Goal: Find specific page/section: Find specific page/section

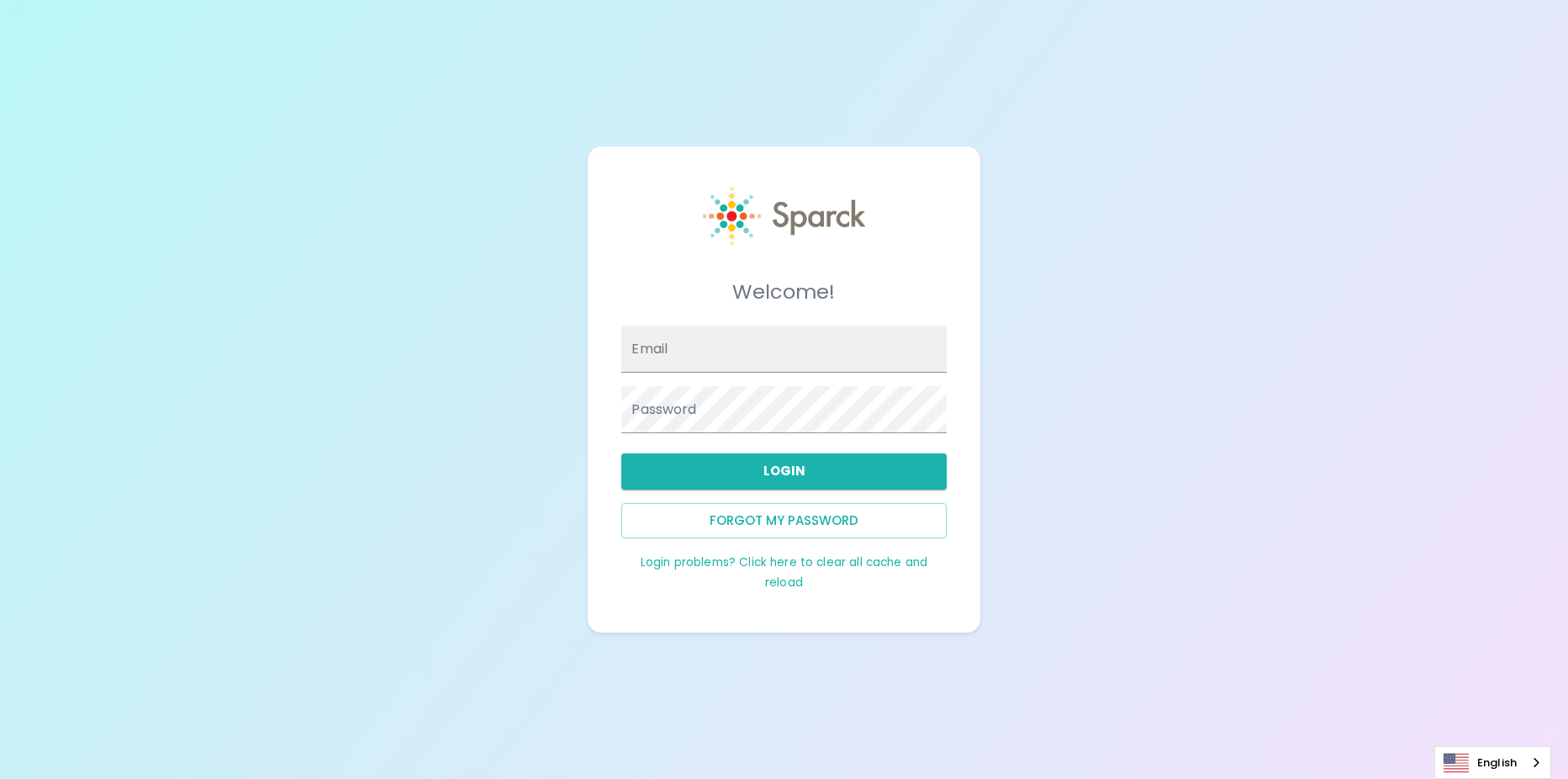
click at [743, 348] on div "Email Password" at bounding box center [776, 373] width 338 height 121
click at [725, 337] on input "Email" at bounding box center [783, 349] width 325 height 47
type input "nlucero@sfbaycoffee.com"
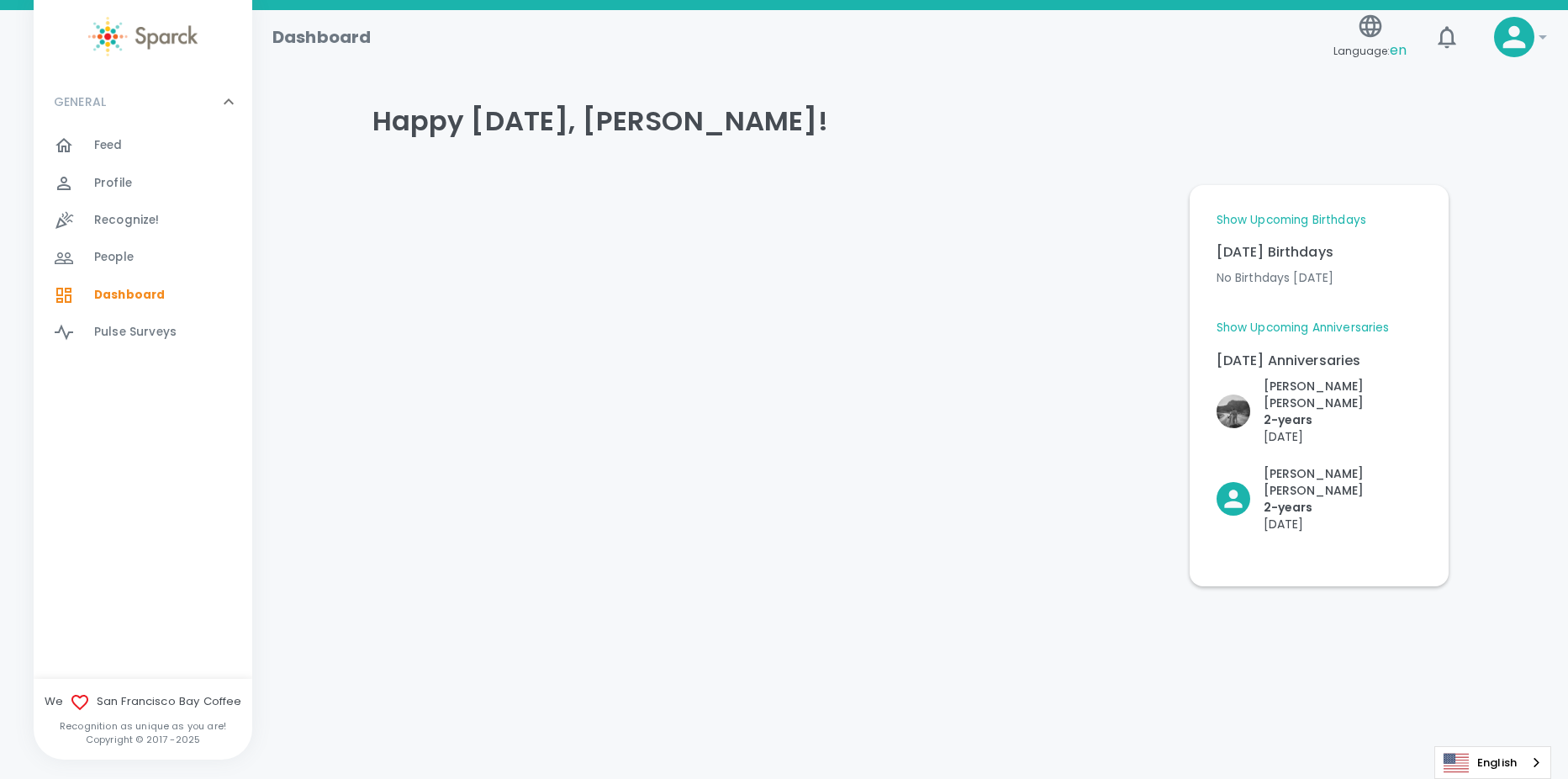
click at [1322, 325] on link "Show Upcoming Anniversaries" at bounding box center [1303, 328] width 173 height 16
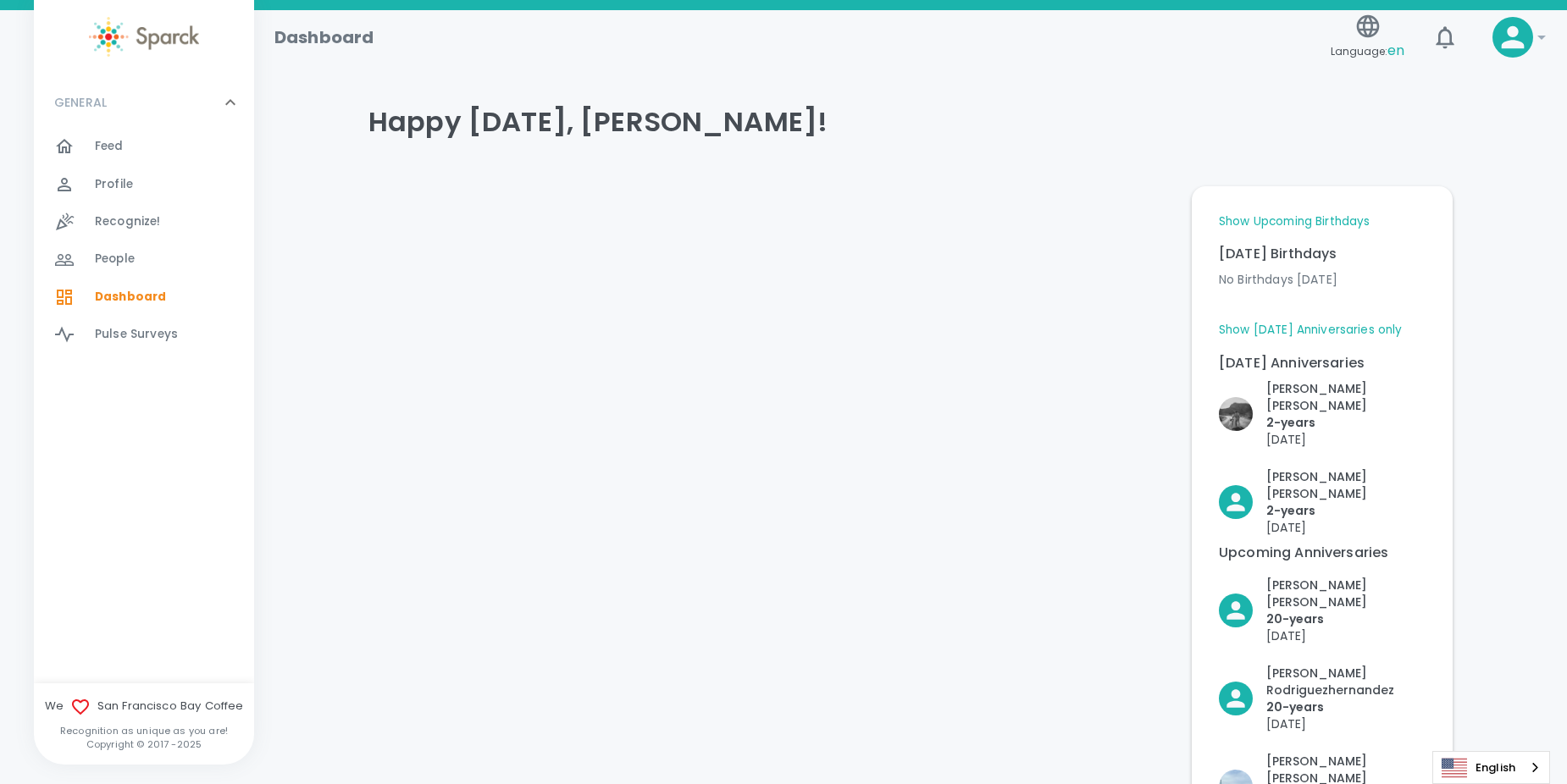
click at [1317, 221] on link "Show Upcoming Birthdays" at bounding box center [1294, 222] width 151 height 17
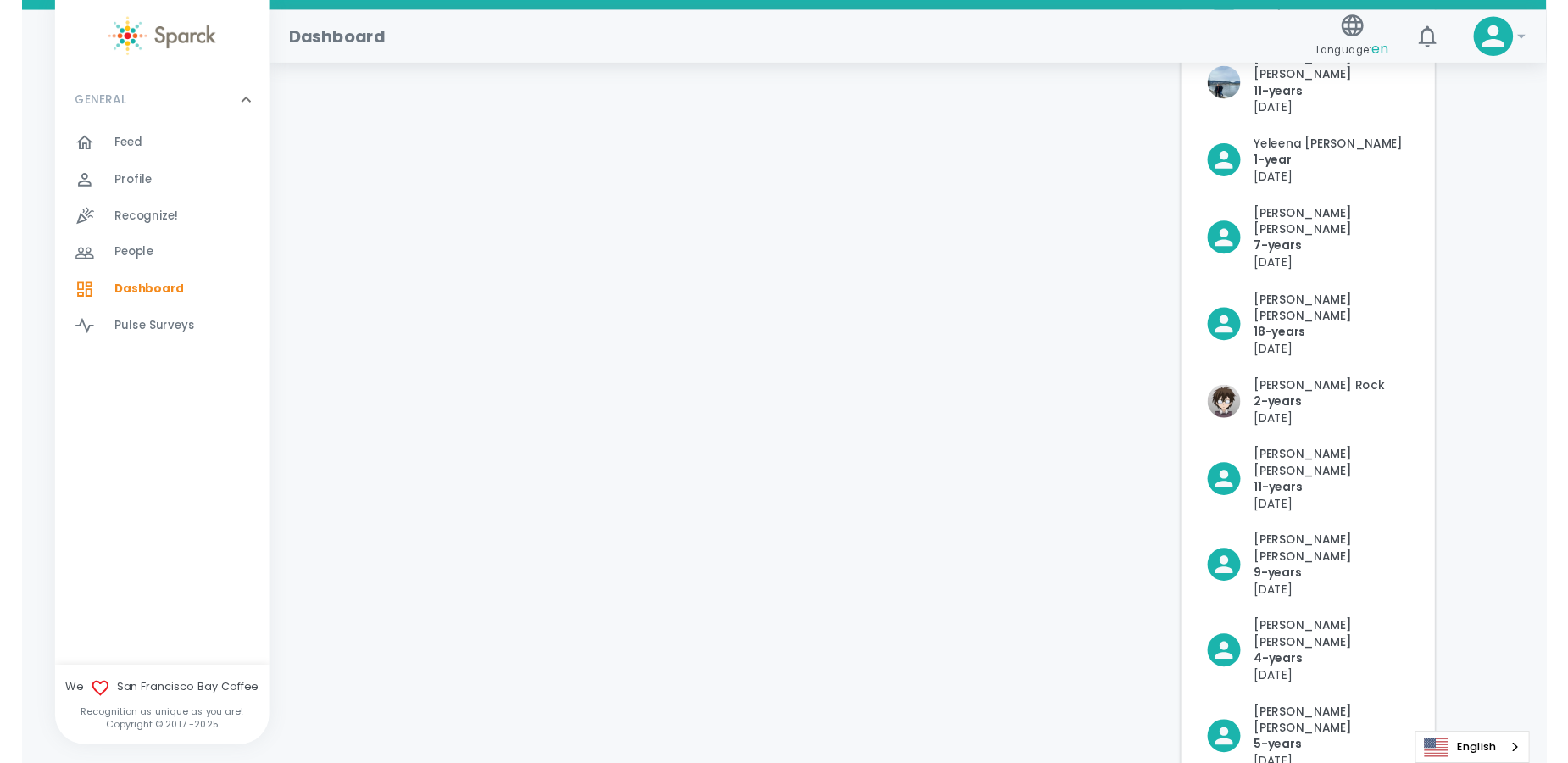
scroll to position [1153, 0]
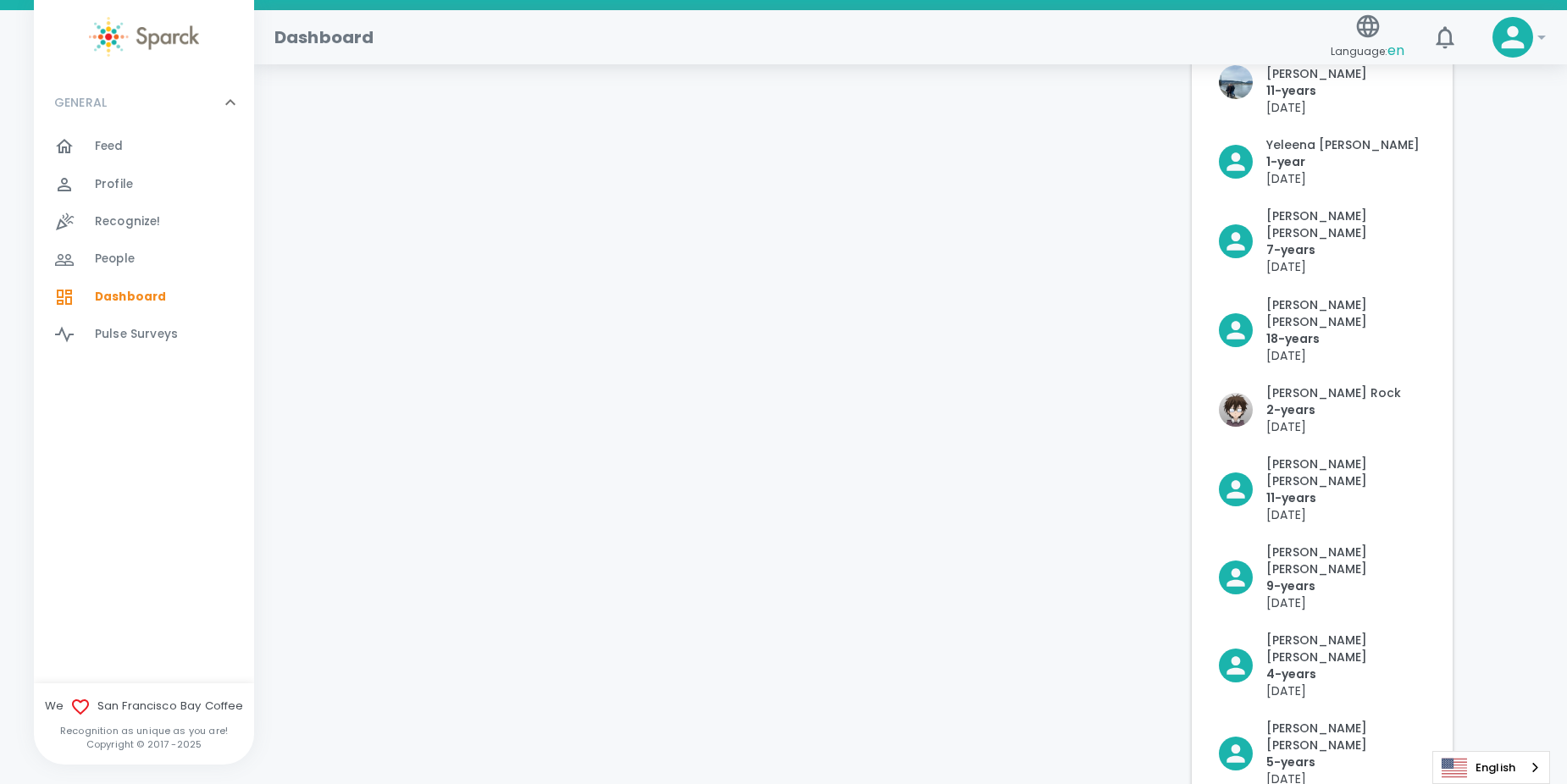
click at [661, 494] on div at bounding box center [766, 19] width 823 height 1996
